Goal: Communication & Community: Connect with others

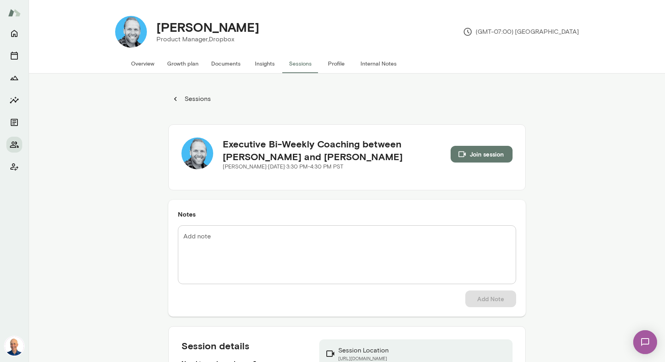
click at [145, 60] on button "Overview" at bounding box center [143, 63] width 36 height 19
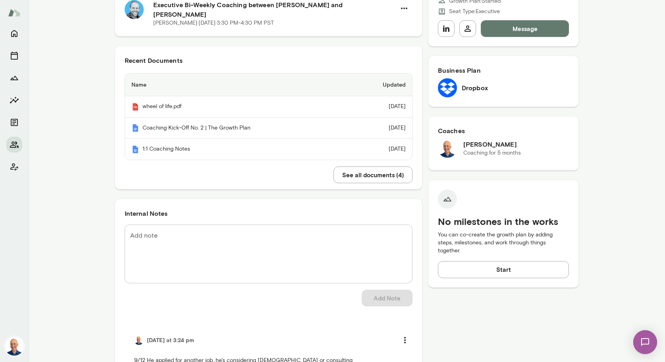
scroll to position [184, 0]
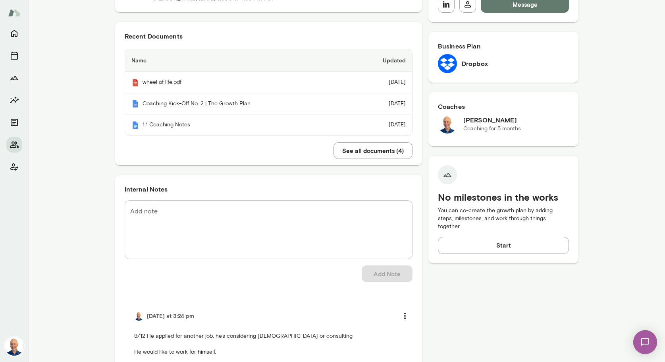
click at [266, 220] on textarea "Add note" at bounding box center [268, 229] width 277 height 46
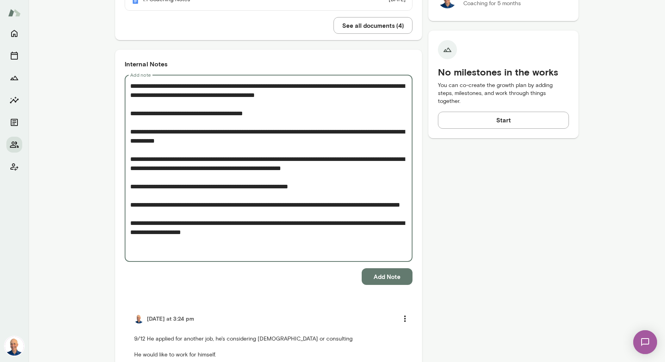
scroll to position [311, 0]
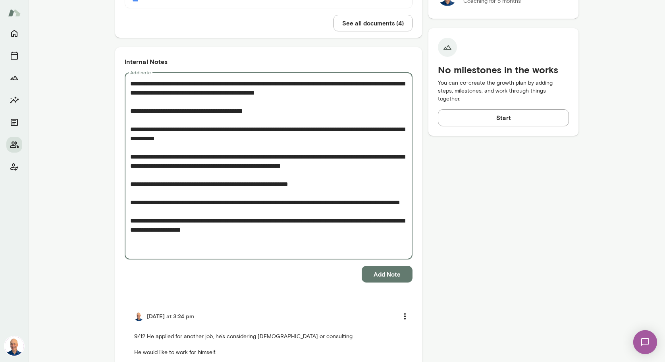
type textarea "**********"
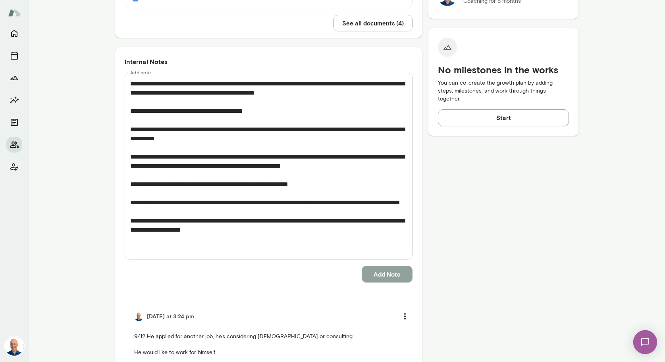
click at [389, 266] on button "Add Note" at bounding box center [387, 274] width 51 height 17
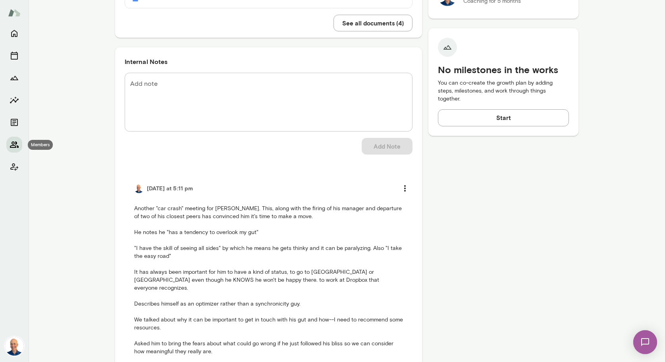
click at [10, 139] on button "Members" at bounding box center [14, 145] width 16 height 16
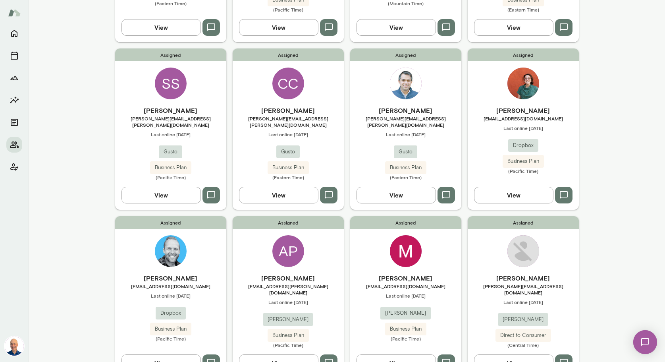
scroll to position [424, 0]
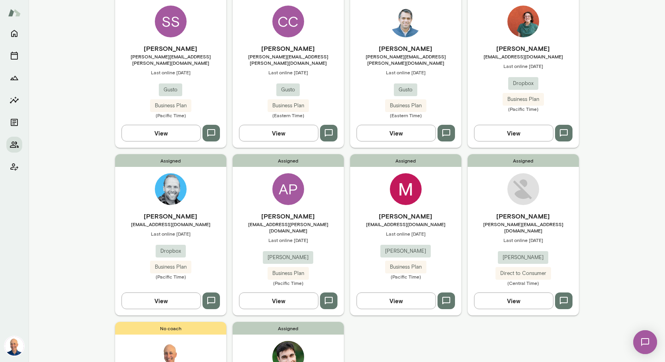
click at [211, 211] on h6 "[PERSON_NAME]" at bounding box center [170, 216] width 111 height 10
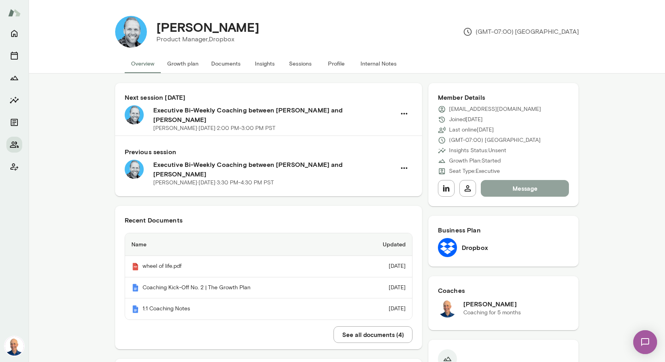
click at [522, 189] on button "Message" at bounding box center [525, 188] width 89 height 17
